Goal: Communication & Community: Answer question/provide support

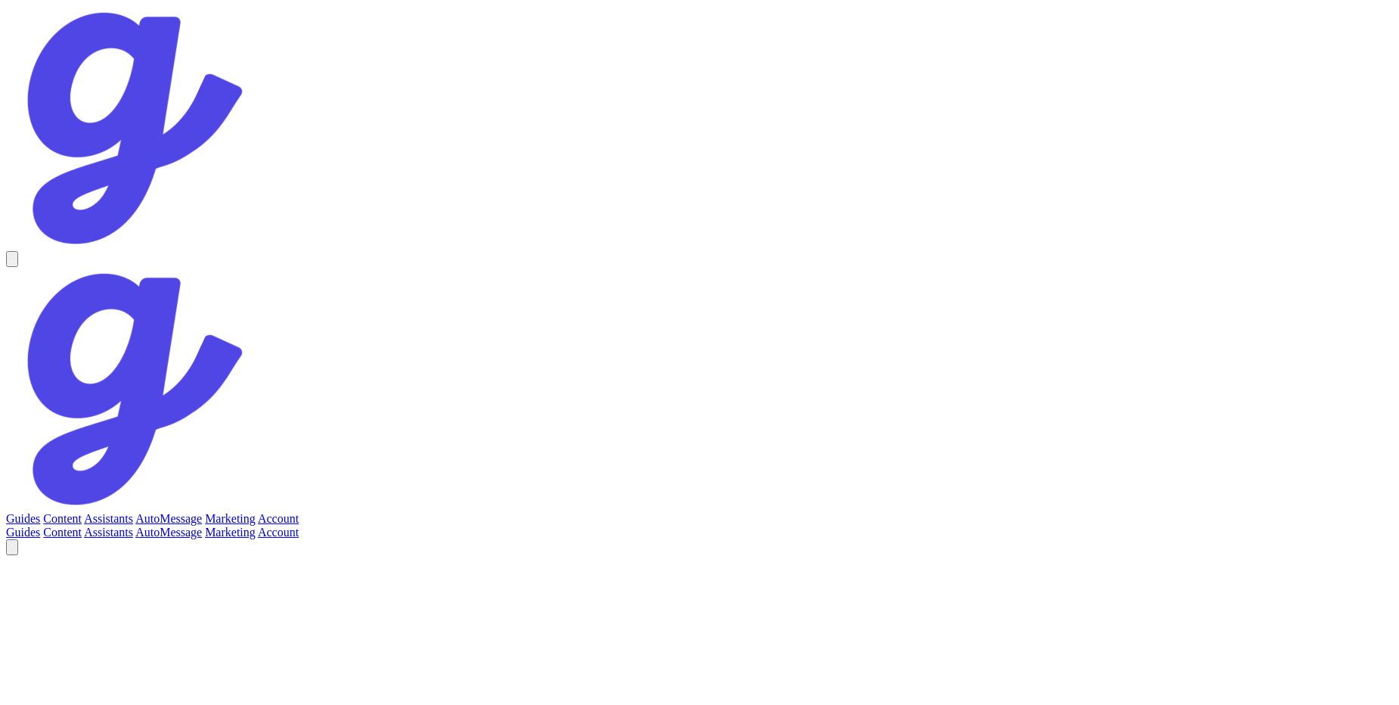
scroll to position [2861, 0]
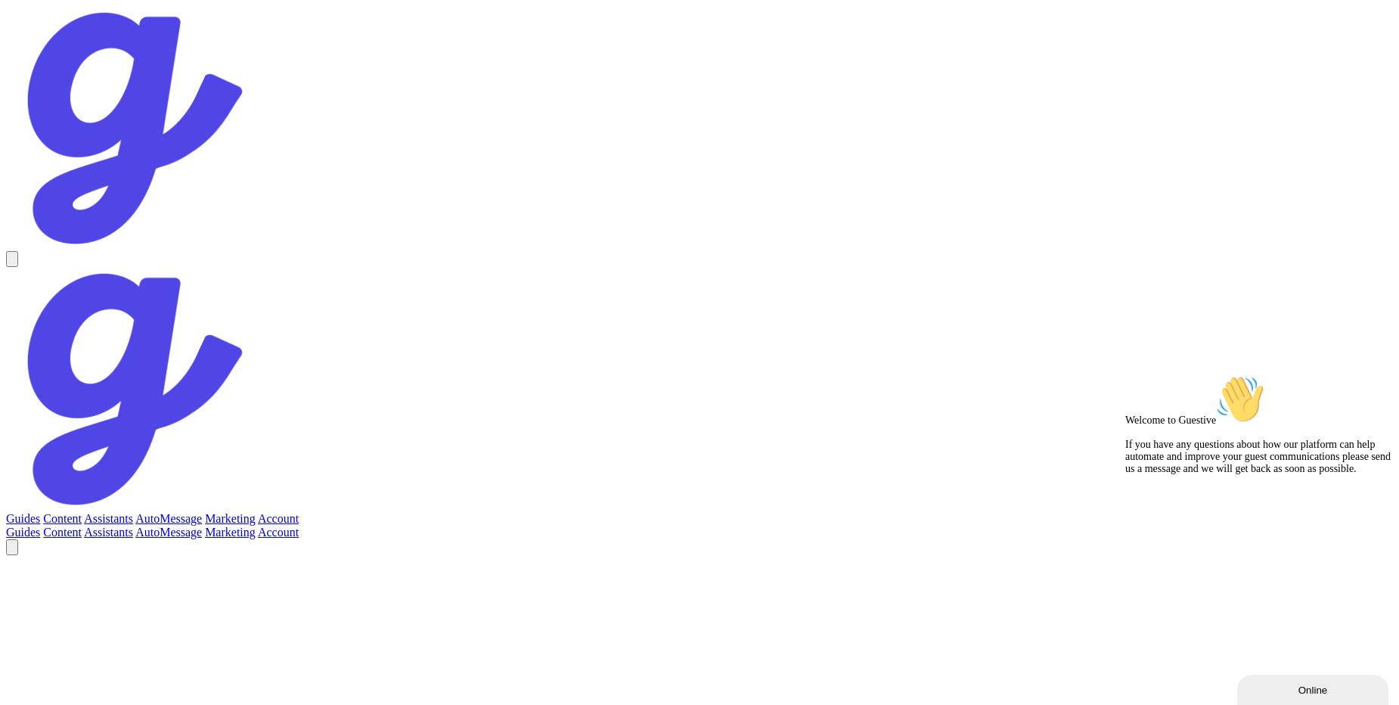
scroll to position [702, 0]
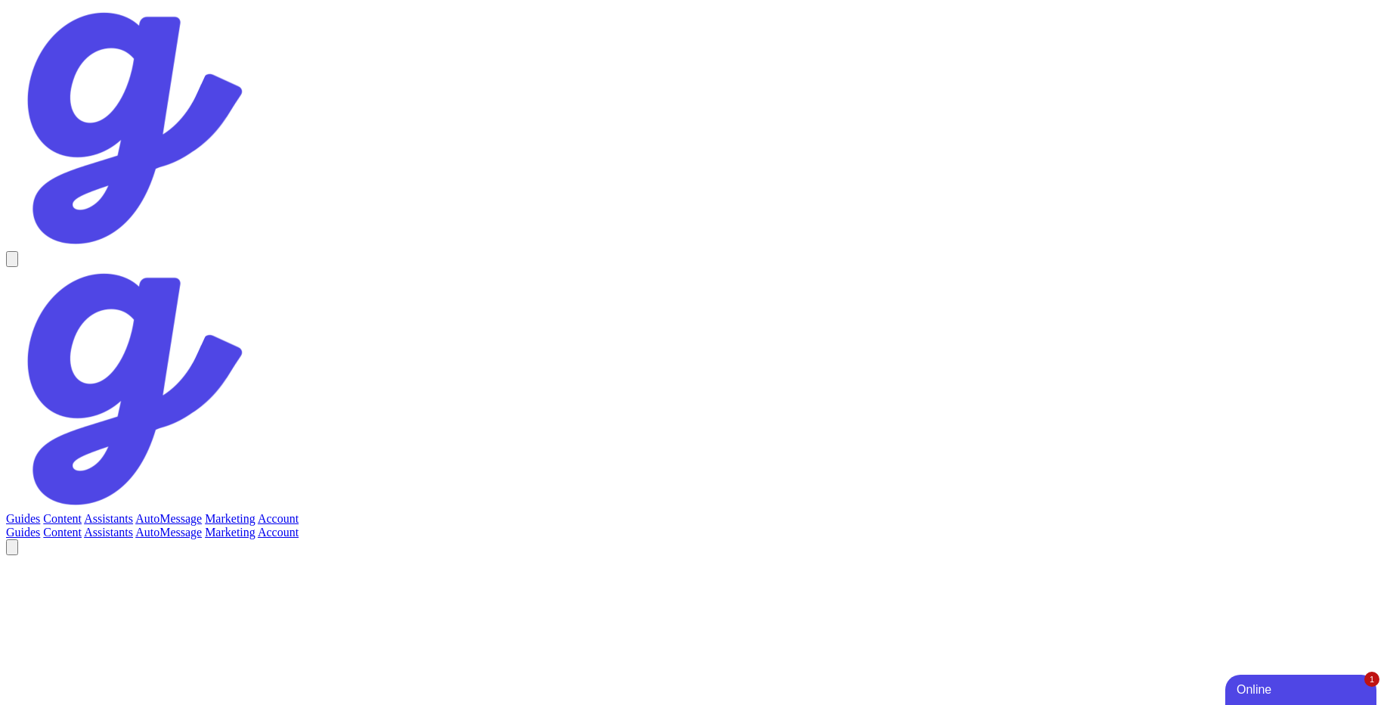
scroll to position [466, 0]
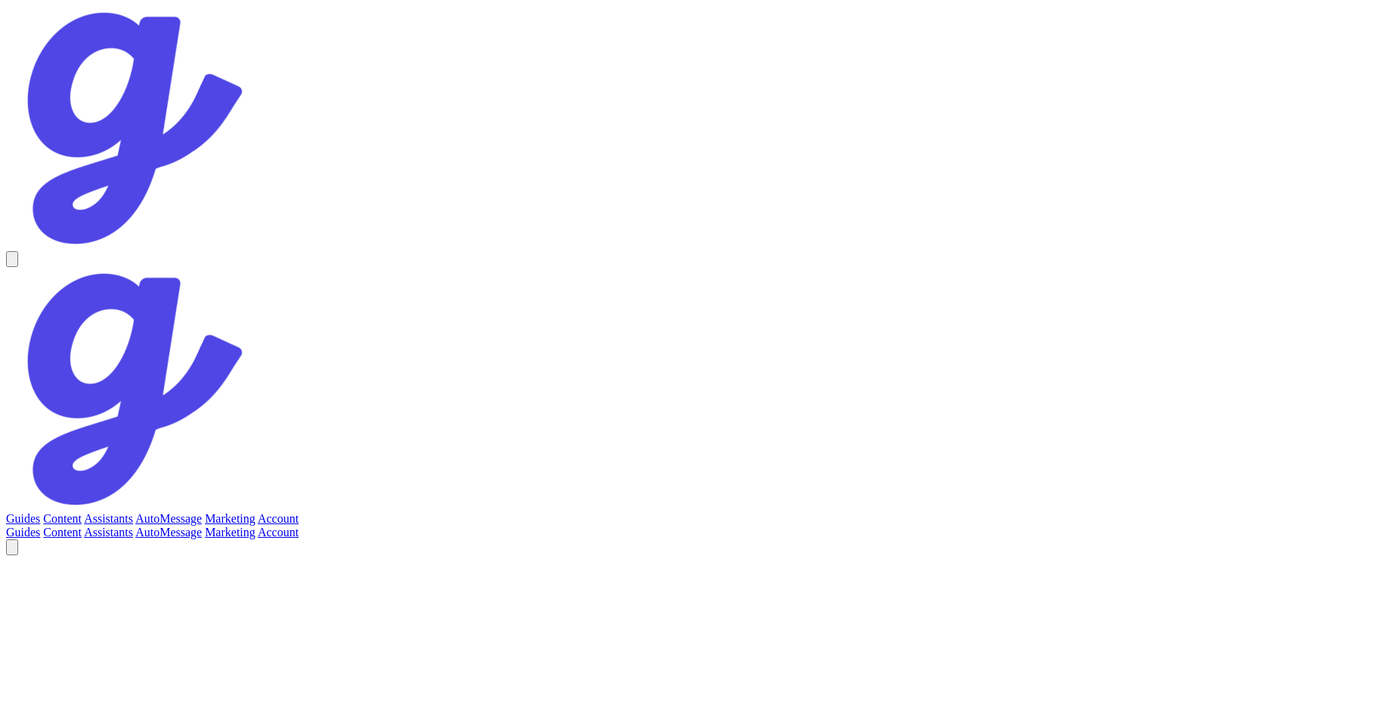
scroll to position [466, 0]
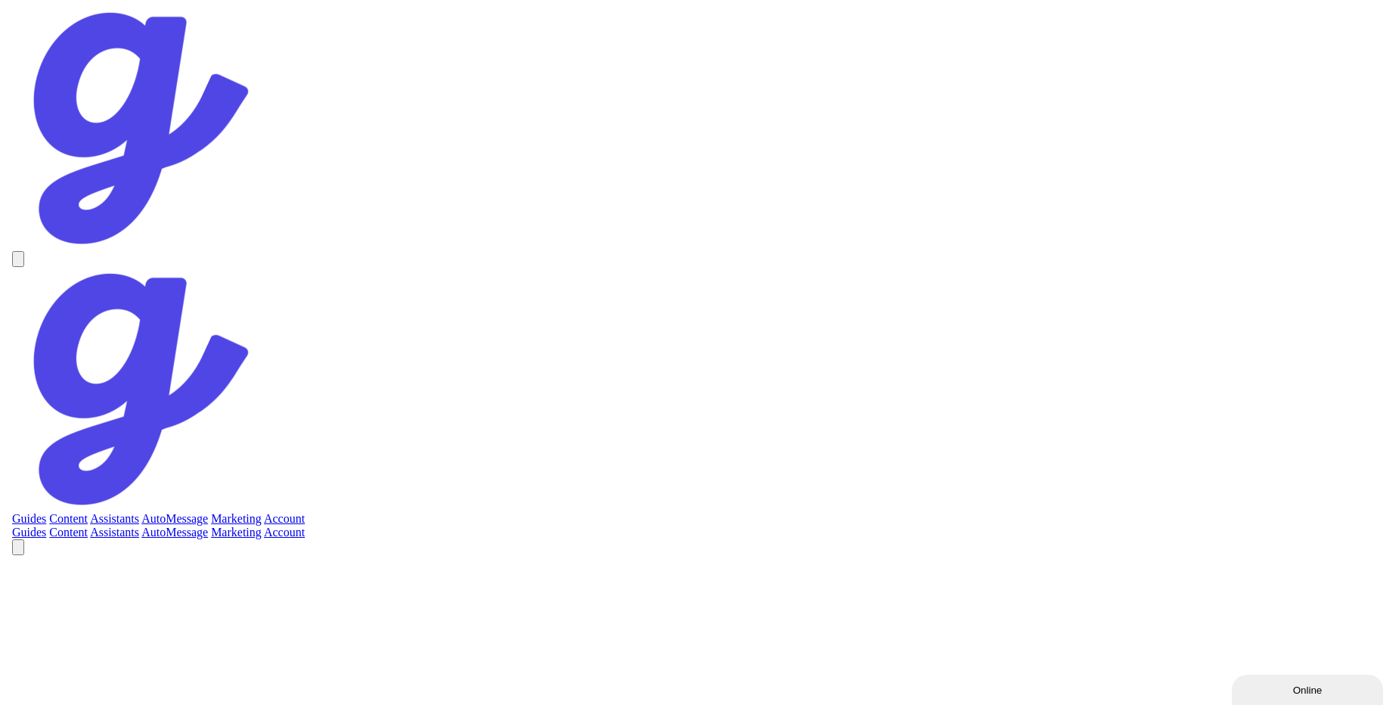
scroll to position [3196, 0]
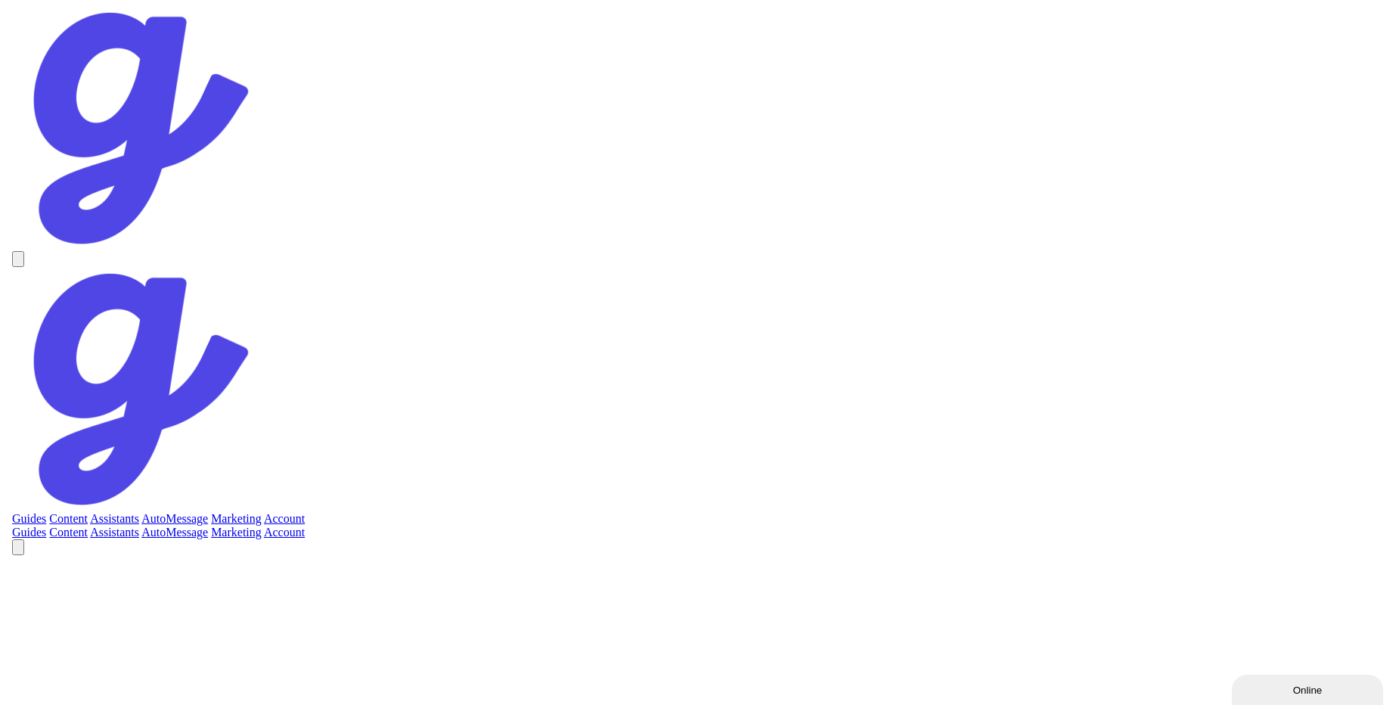
scroll to position [4248, 0]
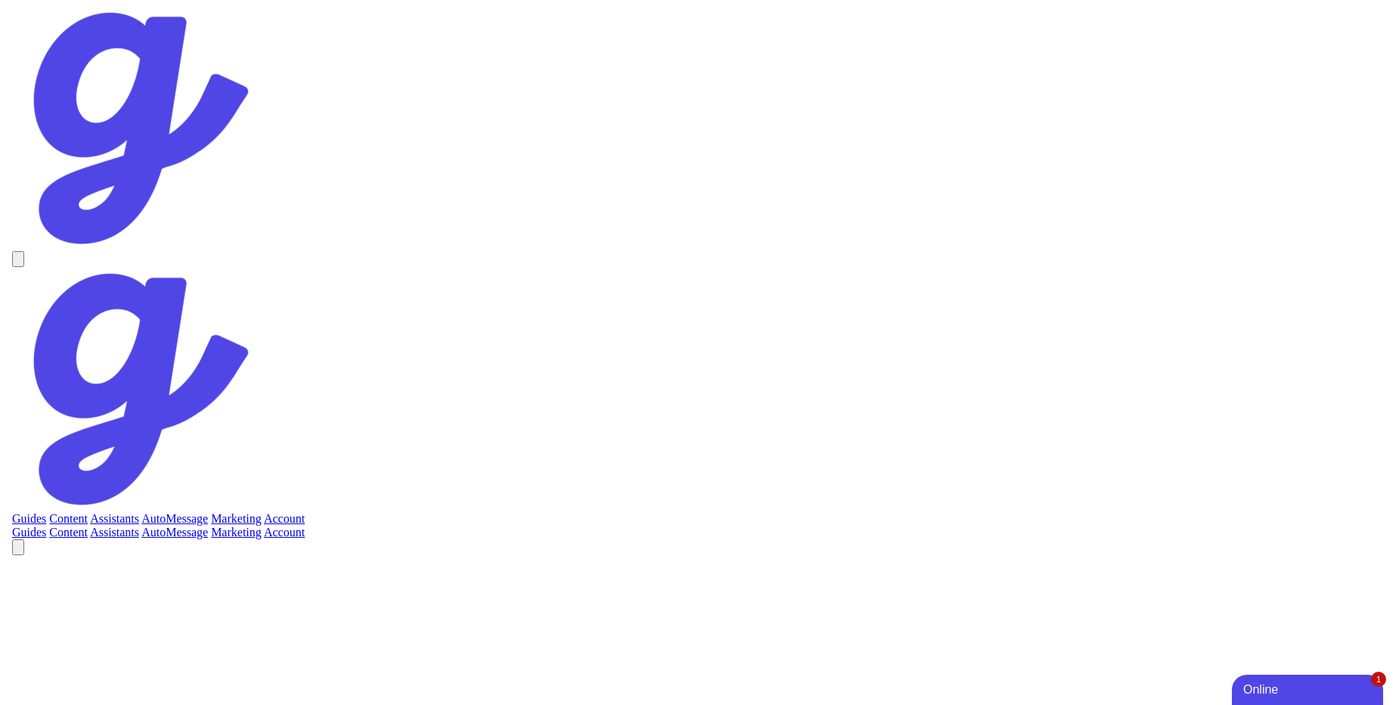
scroll to position [1281, 0]
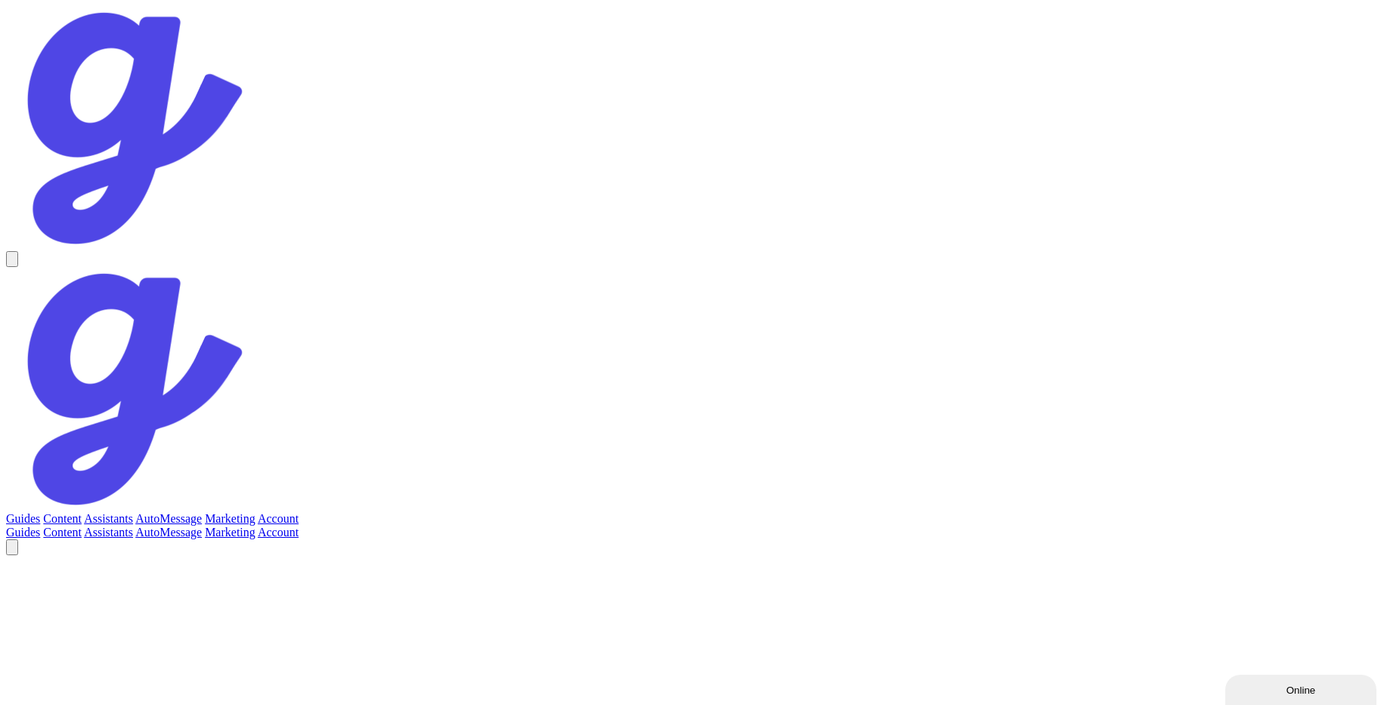
scroll to position [4484, 0]
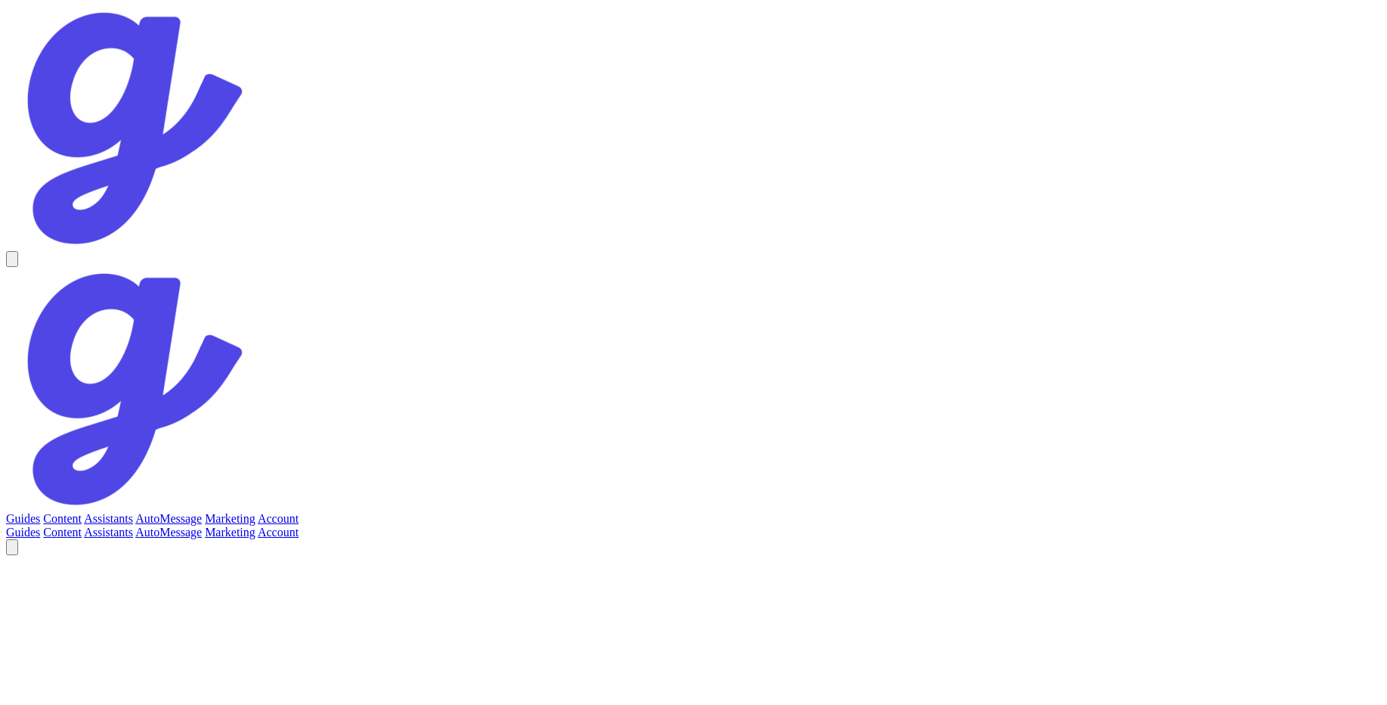
scroll to position [54, 0]
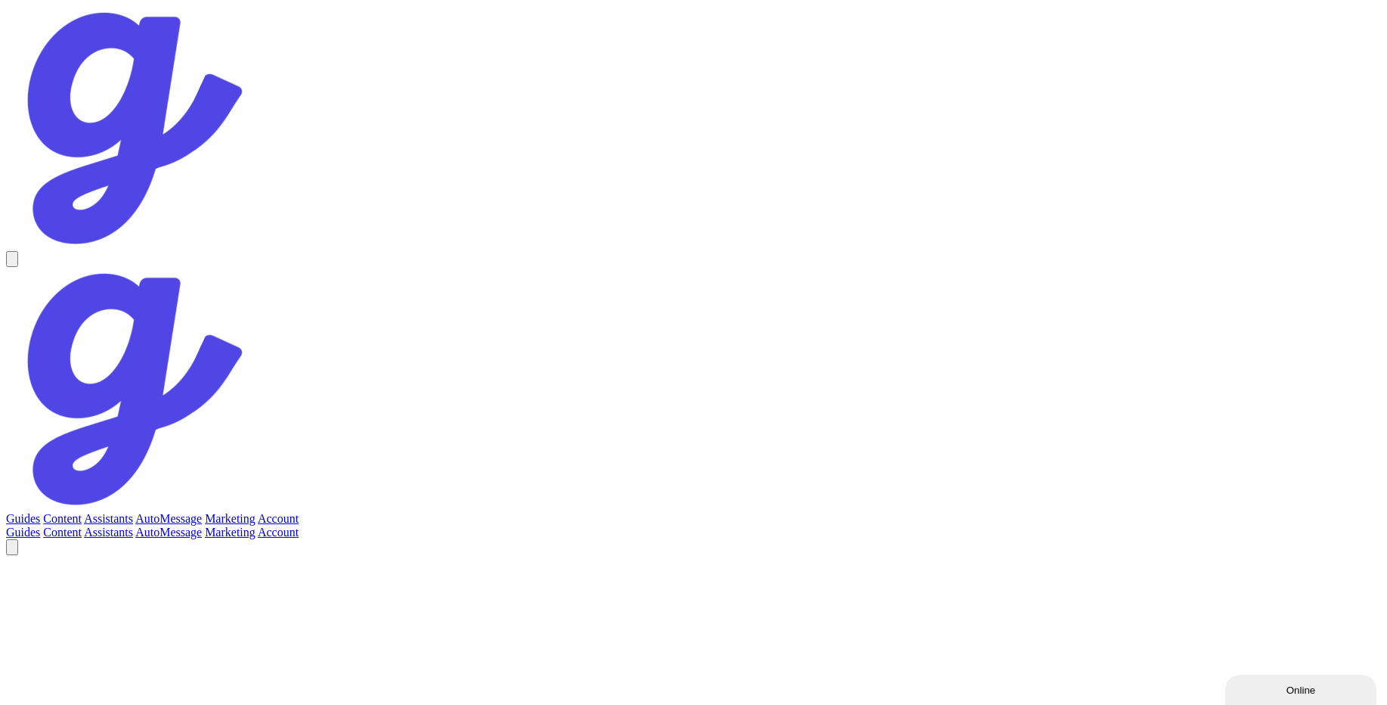
scroll to position [54, 0]
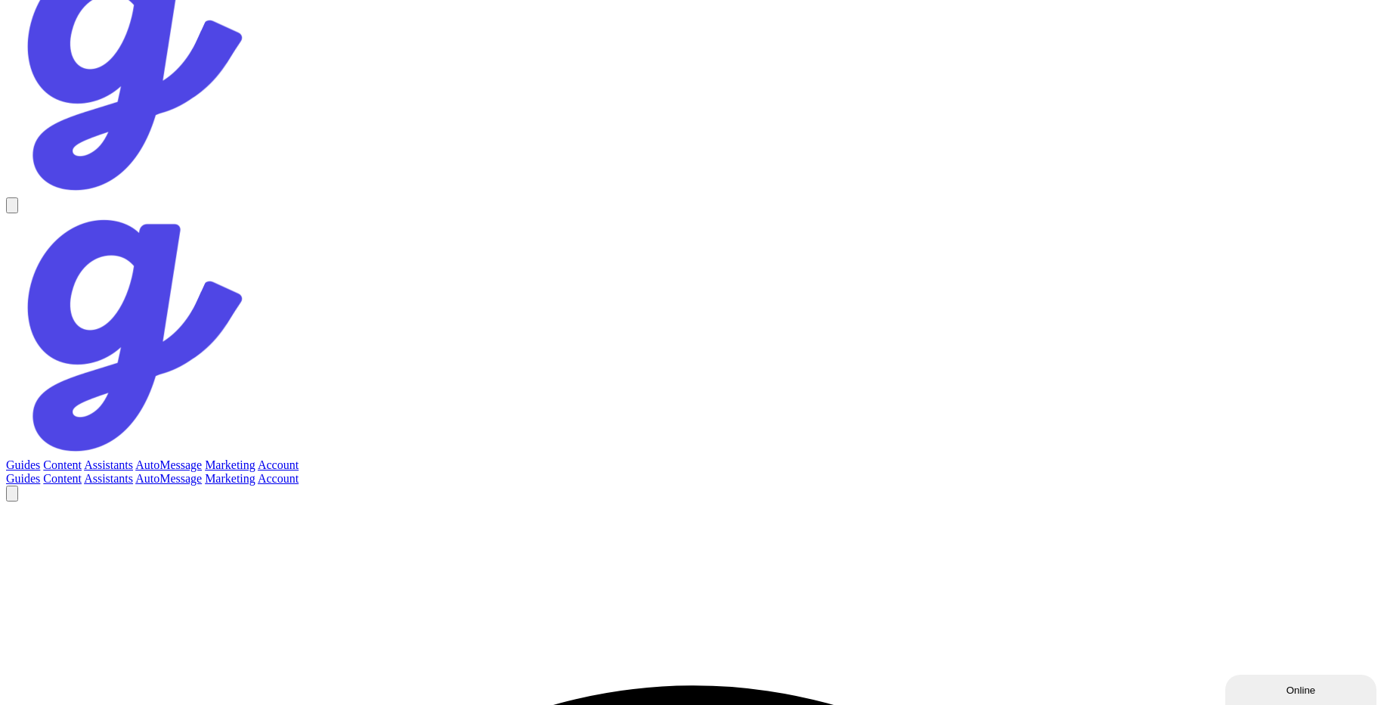
scroll to position [4348, 0]
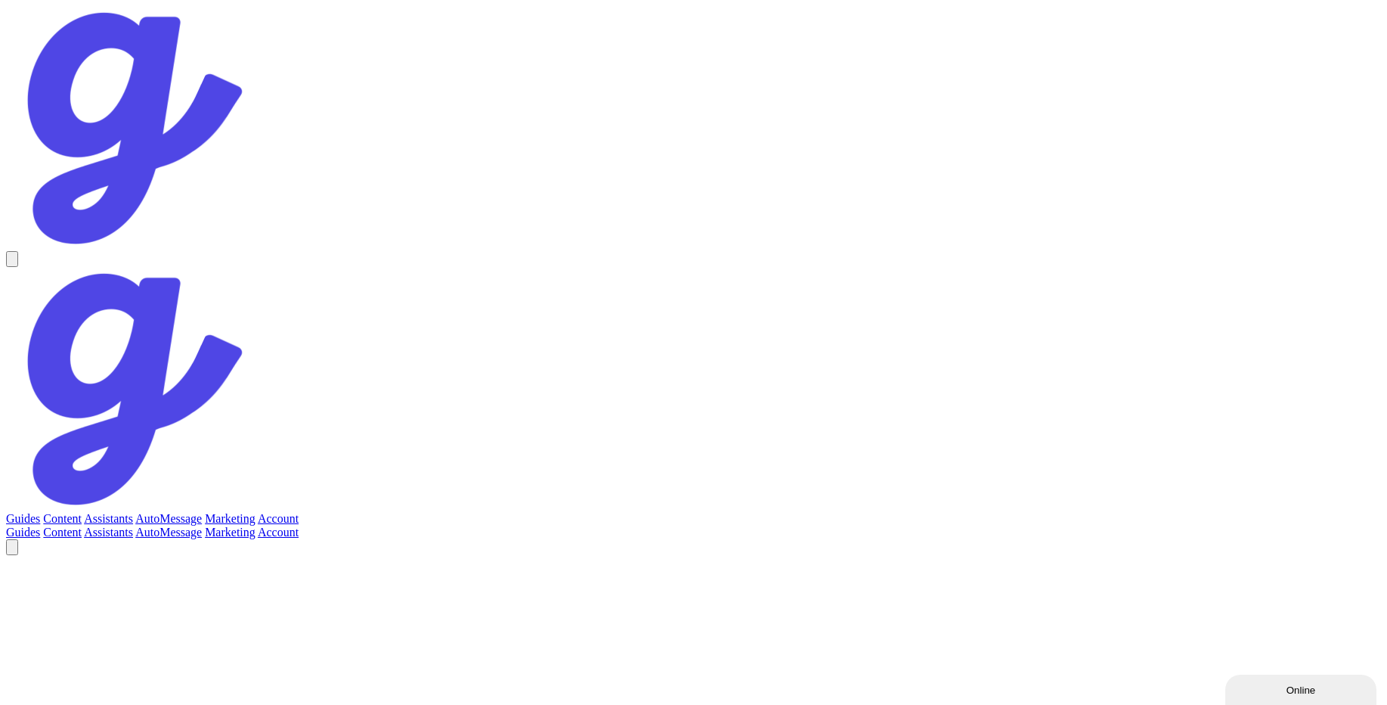
scroll to position [76, 0]
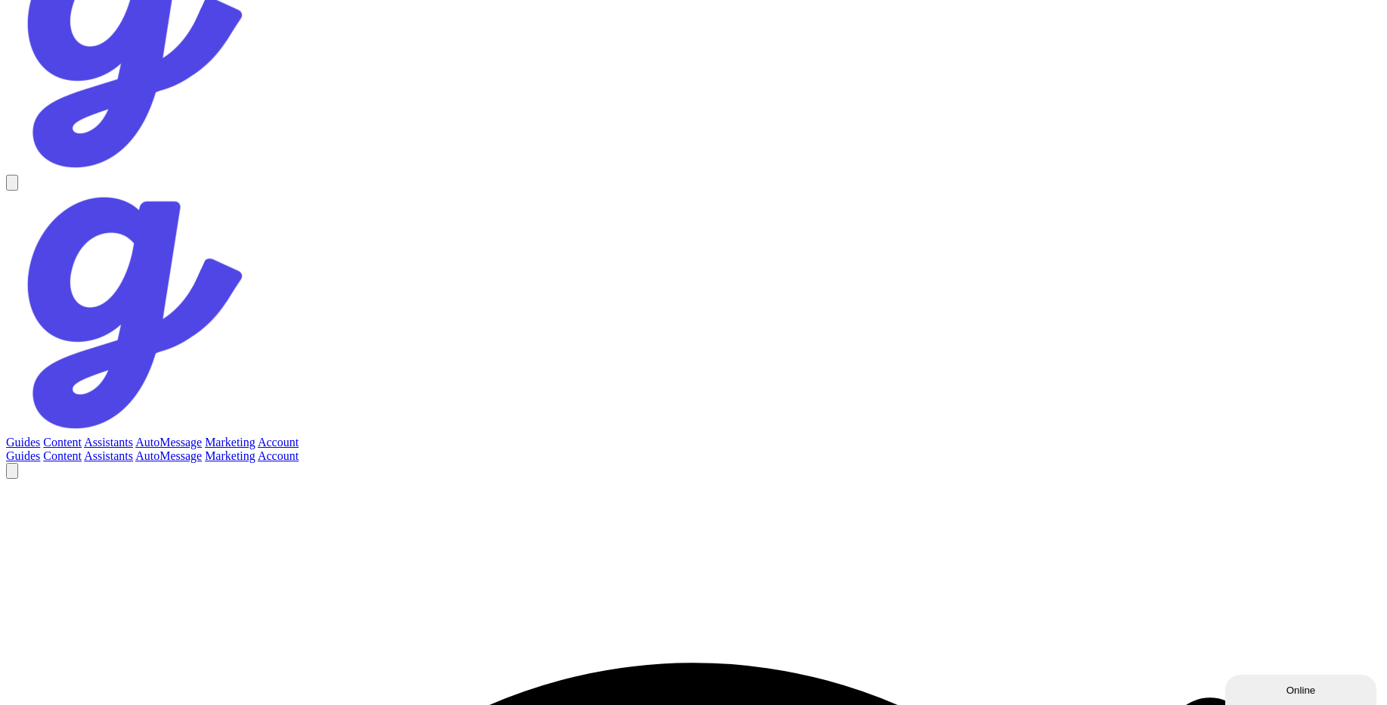
type textarea "hey this is fresh mesage direct from guestive"
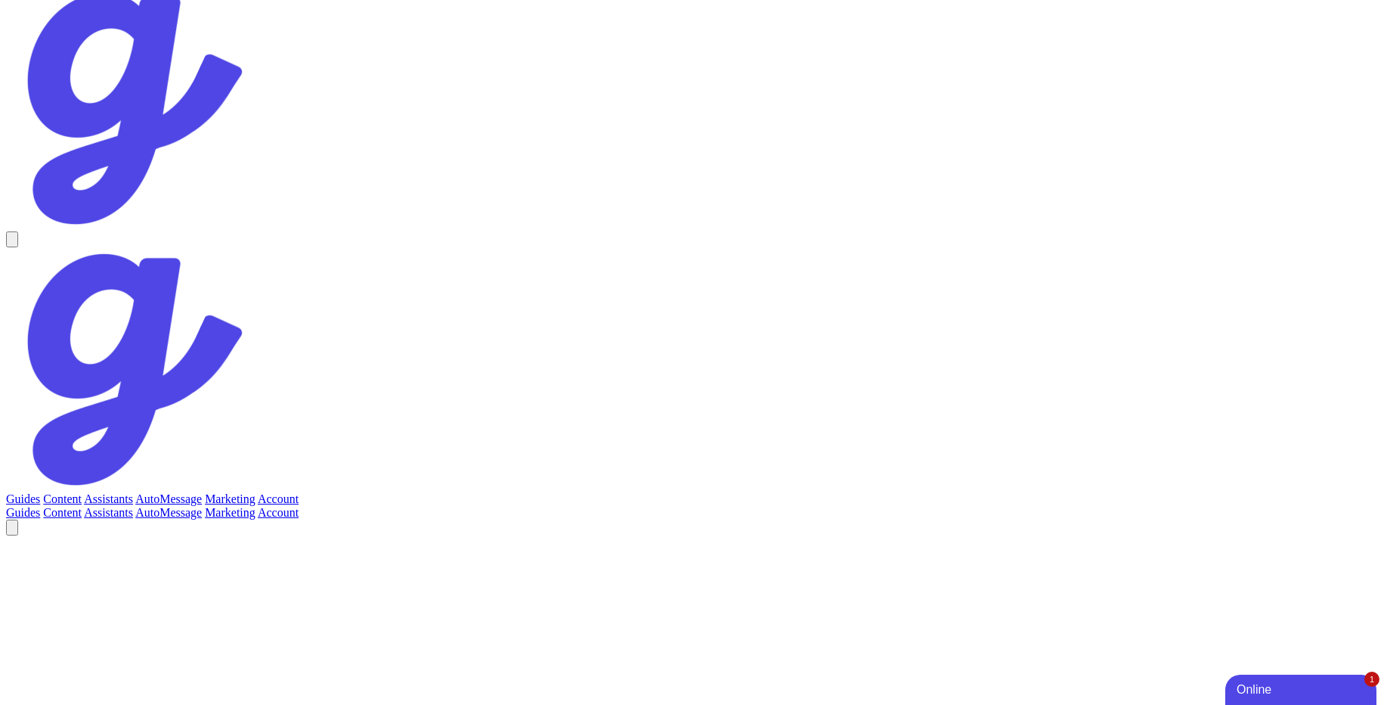
scroll to position [303, 0]
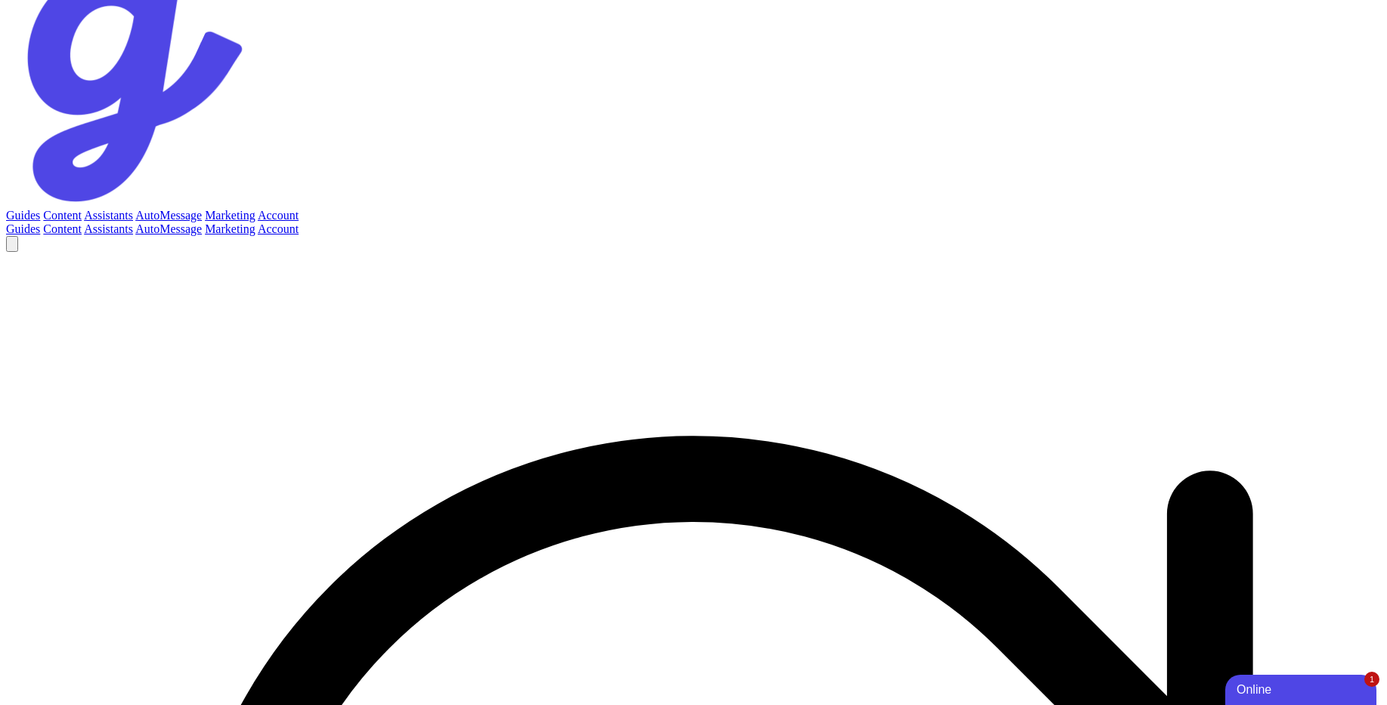
type textarea "I apologize, but I don't have enough information to answer your question. Pleas…"
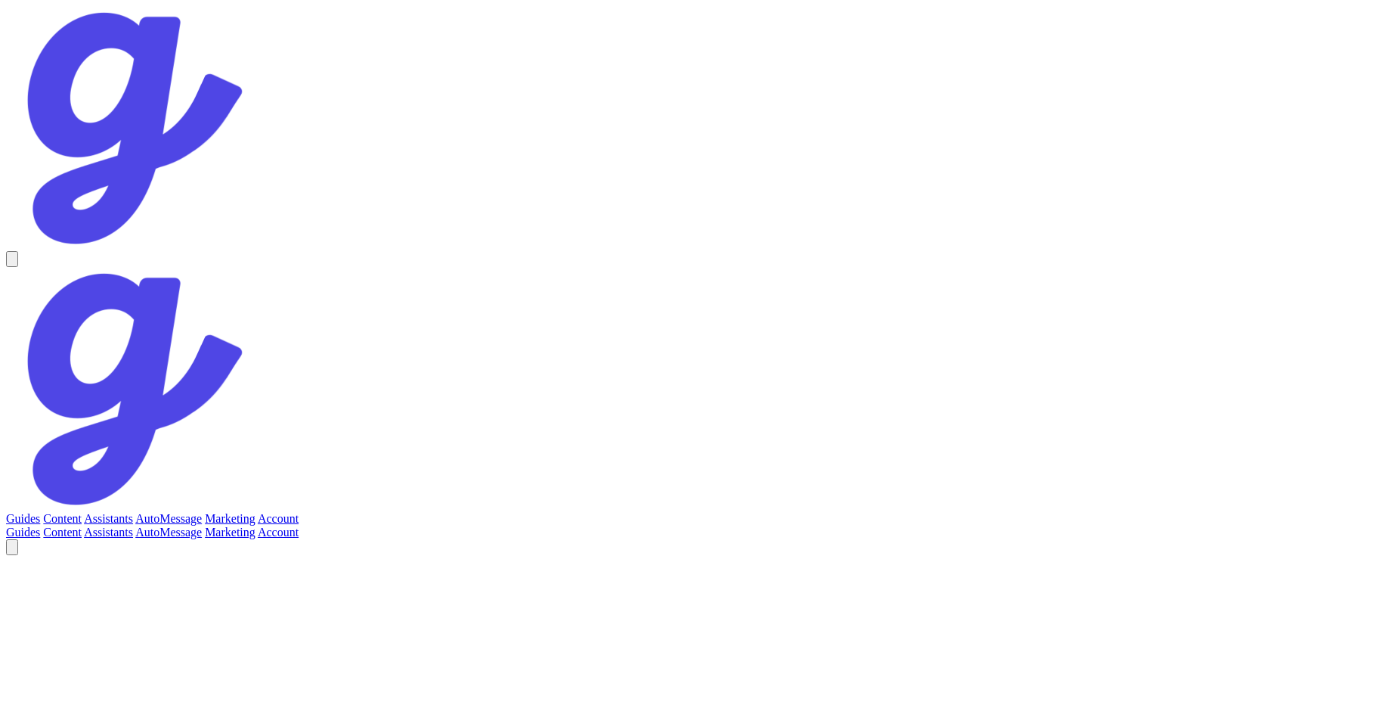
scroll to position [76, 0]
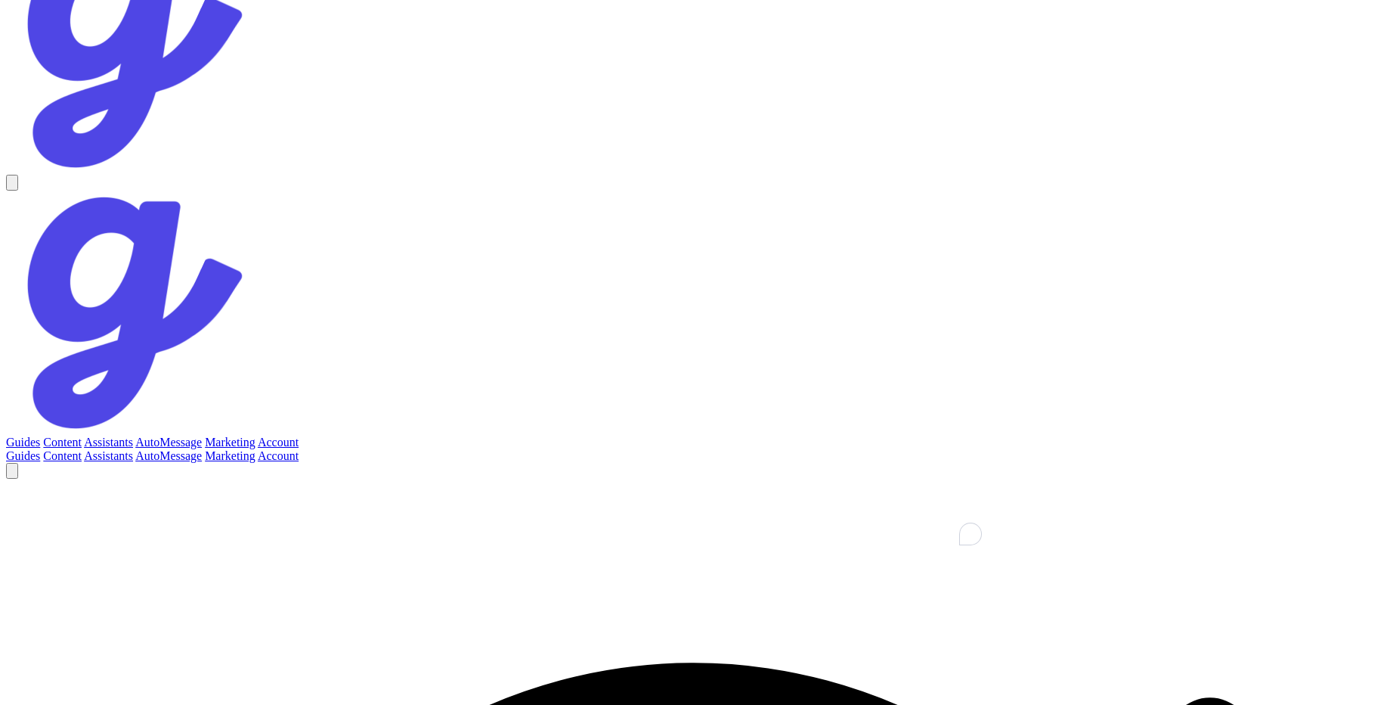
type textarea "ok now we can send custom messages new from the chat to guest"
